Goal: Information Seeking & Learning: Understand process/instructions

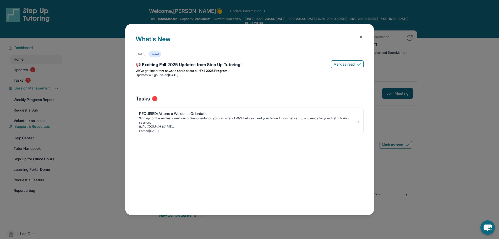
click at [362, 30] on div "What's New [DATE] Unread 📢 Exciting Fall 2025 Updates from Step Up Tutoring! [P…" at bounding box center [249, 119] width 249 height 191
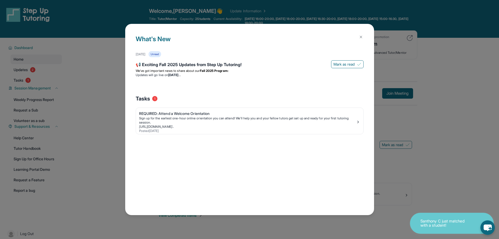
click at [363, 35] on img at bounding box center [361, 37] width 4 height 4
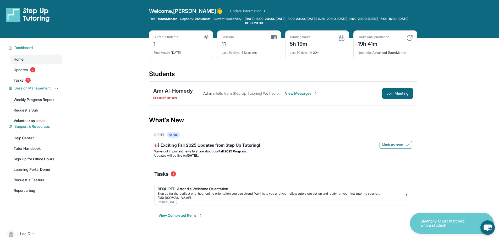
click at [312, 91] on span "View Messages" at bounding box center [301, 93] width 33 height 5
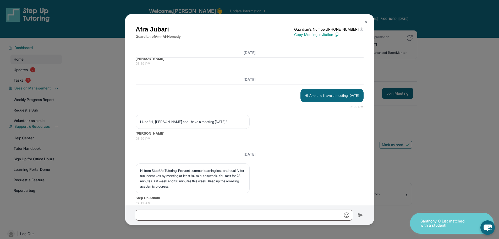
scroll to position [3262, 0]
click at [367, 21] on img at bounding box center [366, 22] width 4 height 4
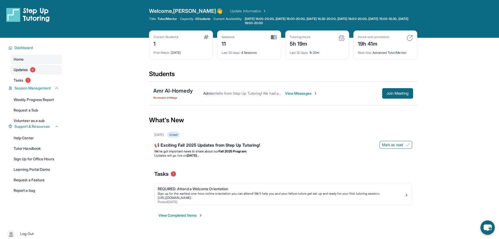
click at [30, 65] on link "Updates 2" at bounding box center [35, 69] width 51 height 9
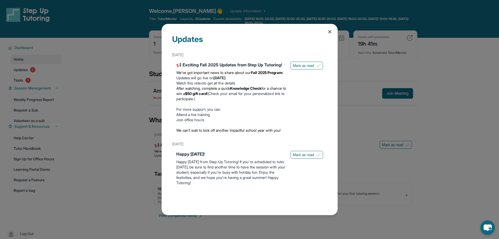
click at [329, 31] on icon at bounding box center [330, 31] width 3 height 3
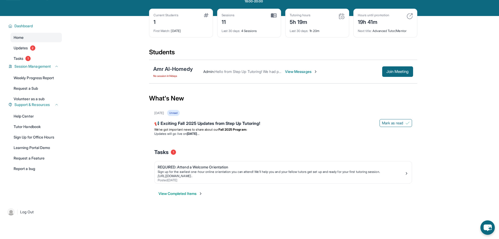
scroll to position [0, 0]
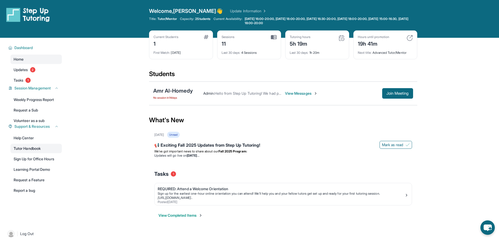
click at [27, 144] on link "Tutor Handbook" at bounding box center [35, 148] width 51 height 9
click at [18, 133] on link "Help Center" at bounding box center [35, 137] width 51 height 9
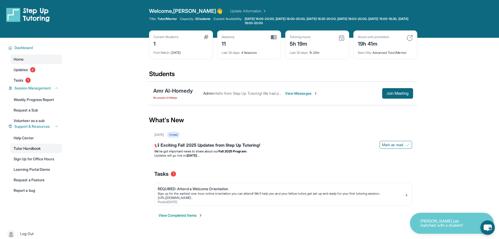
click at [39, 144] on link "Tutor Handbook" at bounding box center [35, 148] width 51 height 9
